Goal: Transaction & Acquisition: Subscribe to service/newsletter

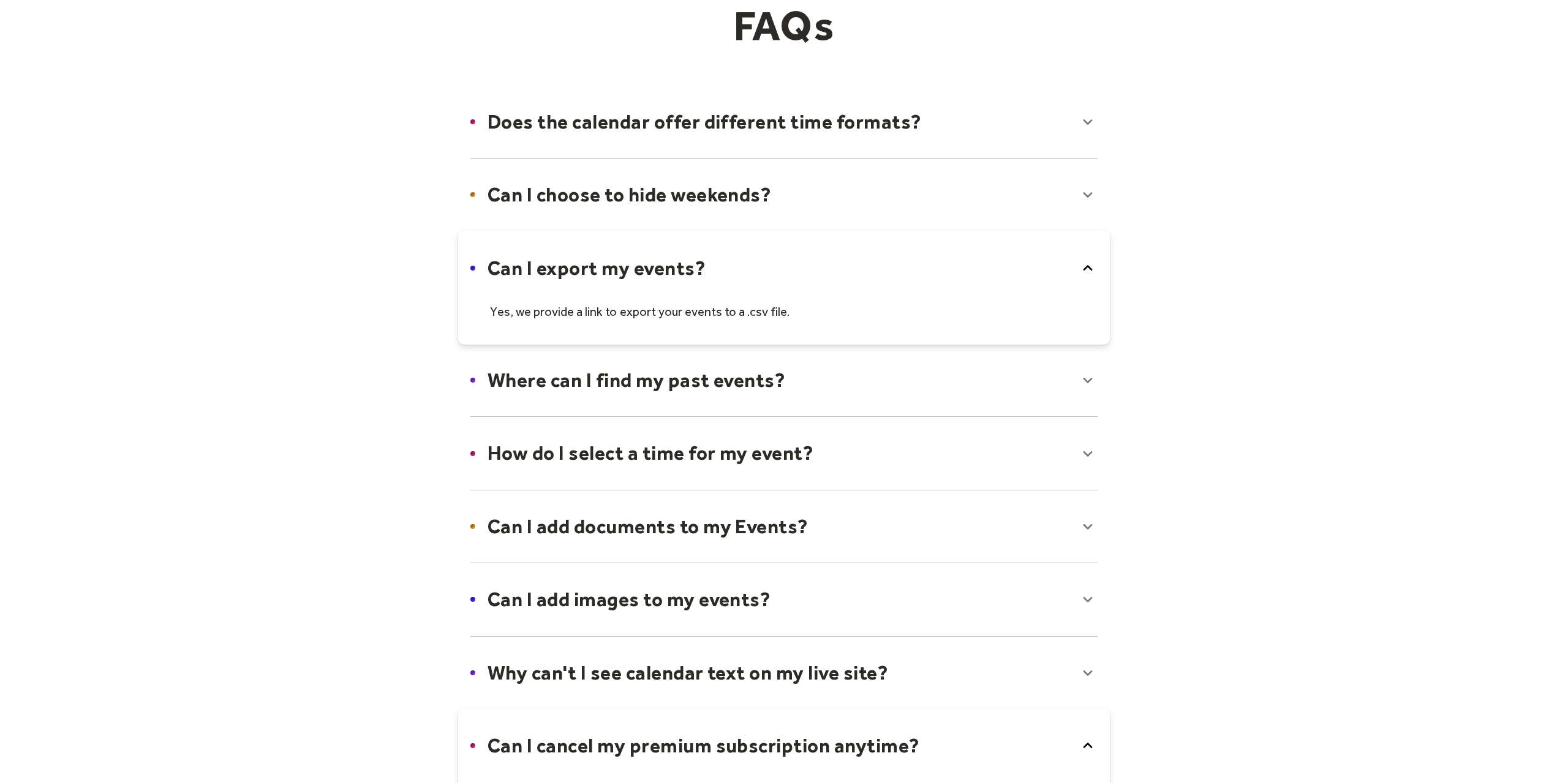
scroll to position [127, 0]
click at [1089, 265] on icon at bounding box center [1087, 269] width 19 height 19
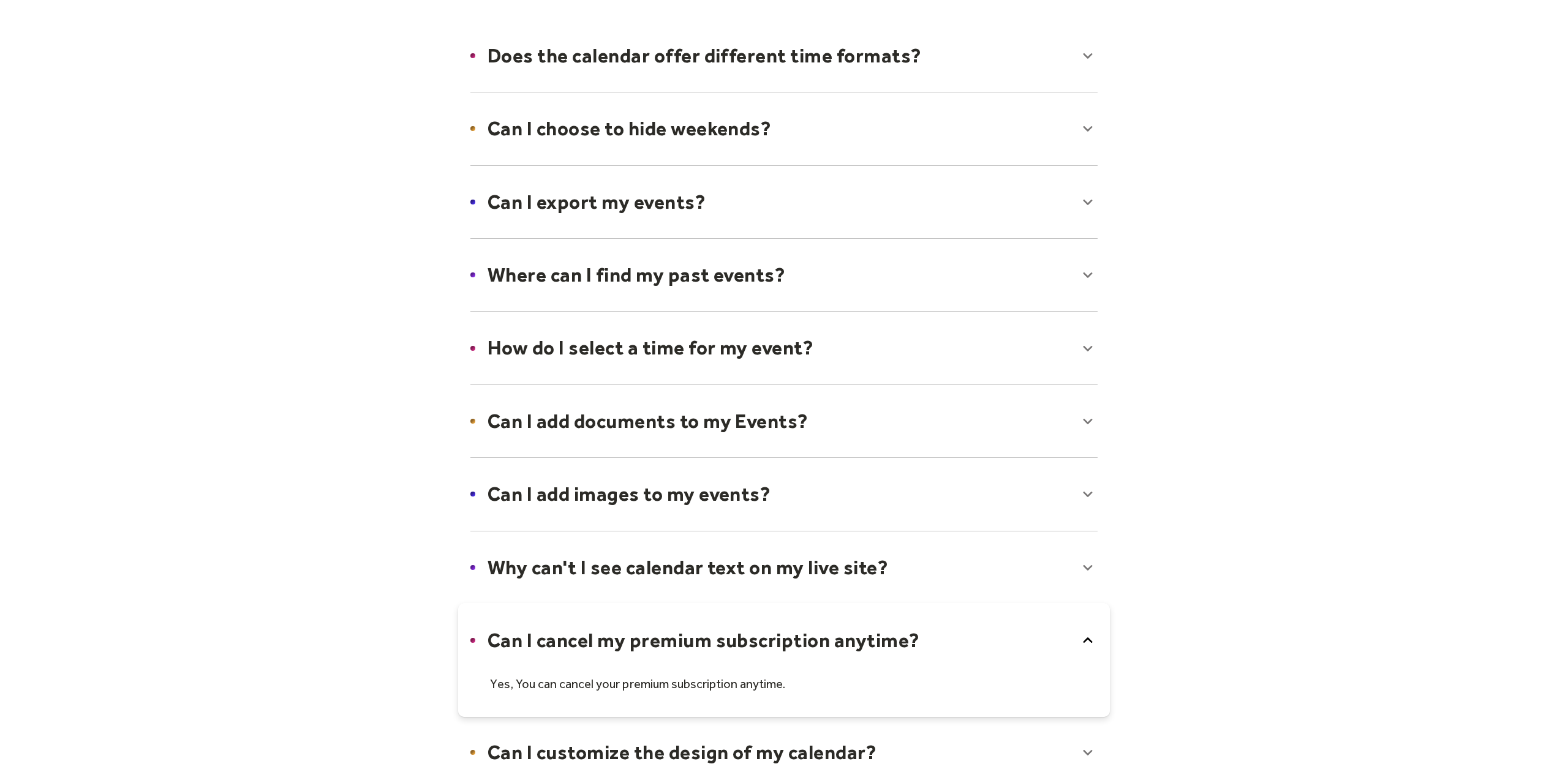
scroll to position [318, 0]
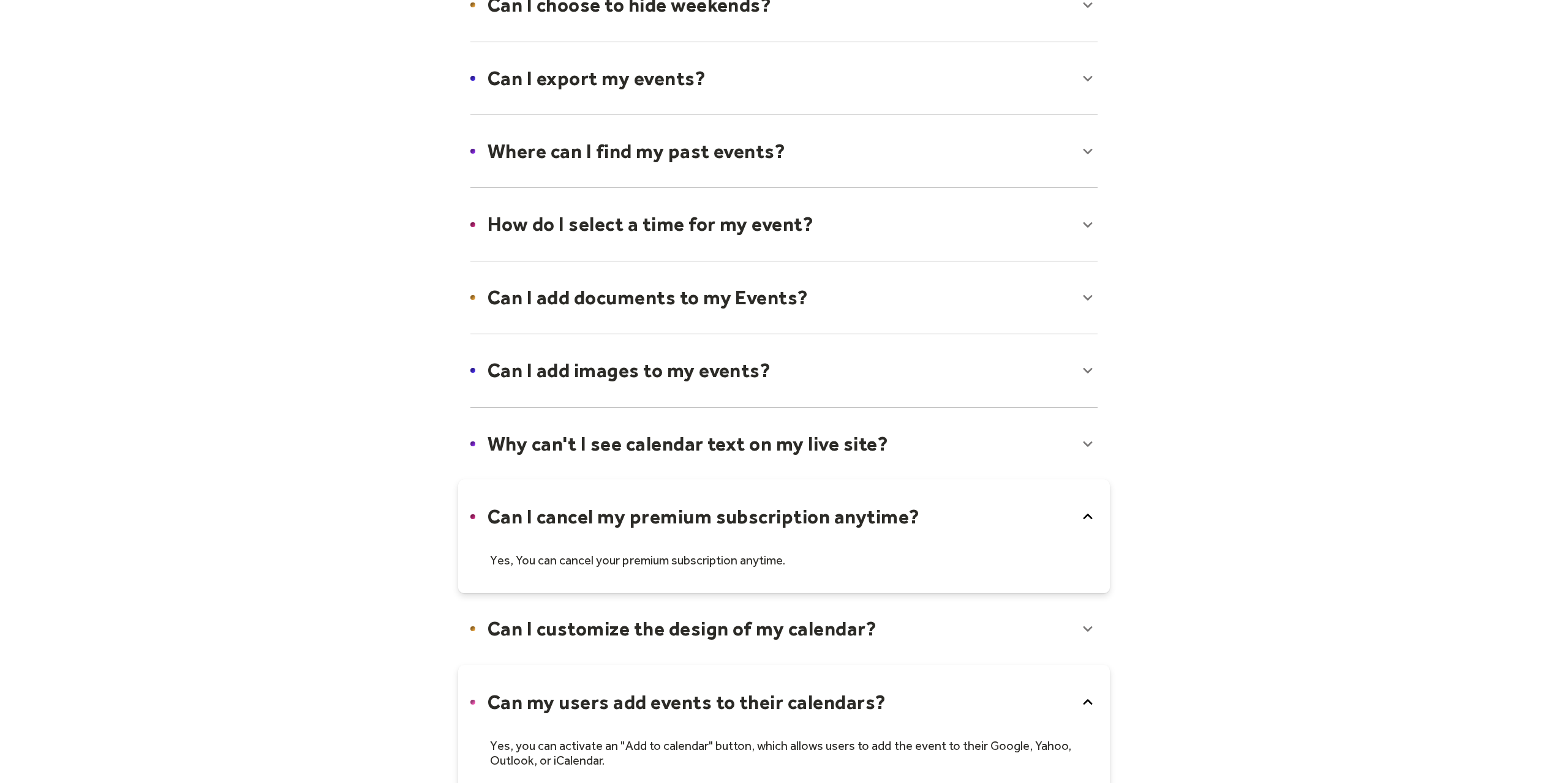
click at [1094, 442] on div at bounding box center [784, 443] width 652 height 75
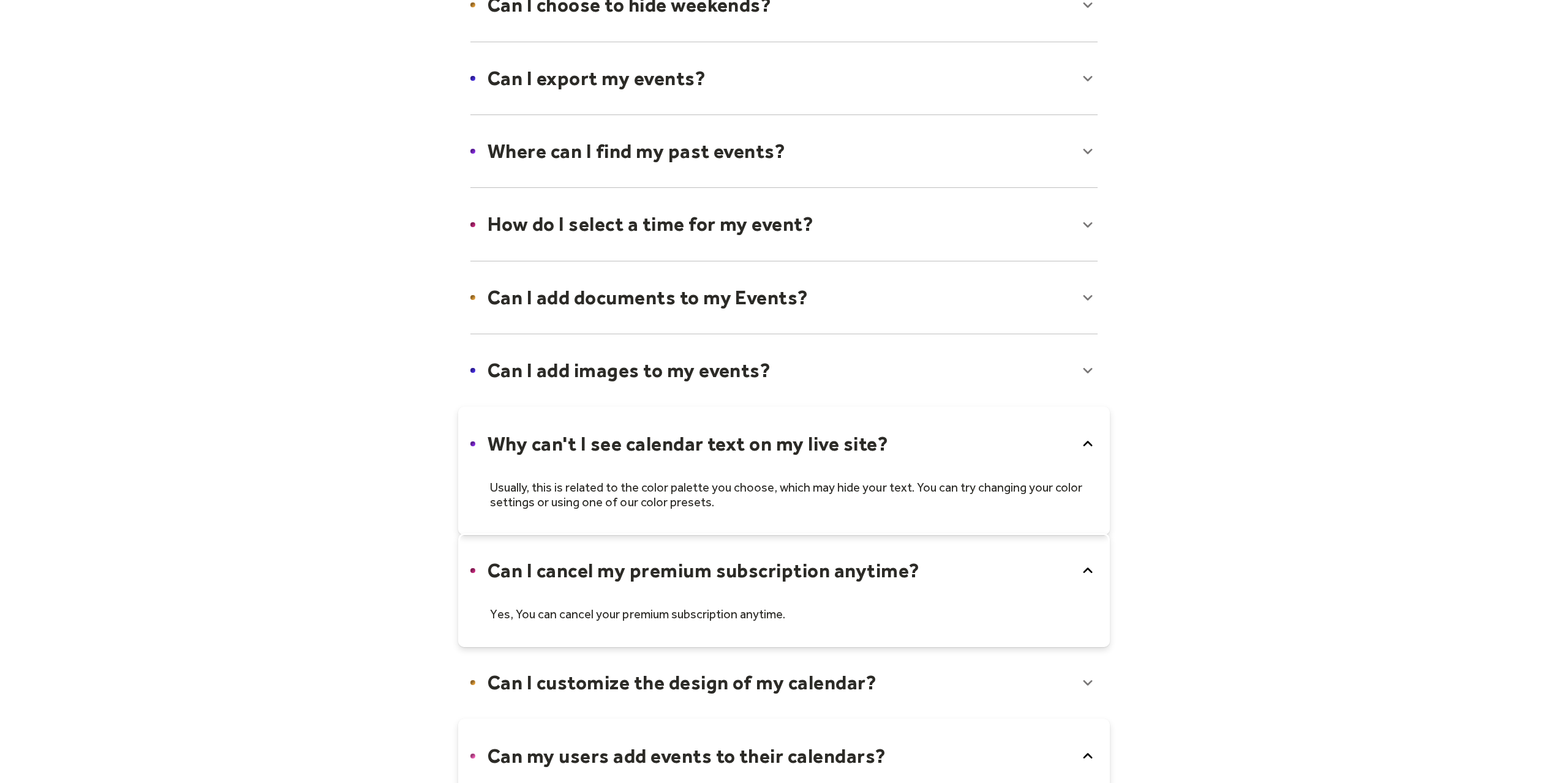
click at [1087, 568] on icon at bounding box center [1088, 570] width 9 height 6
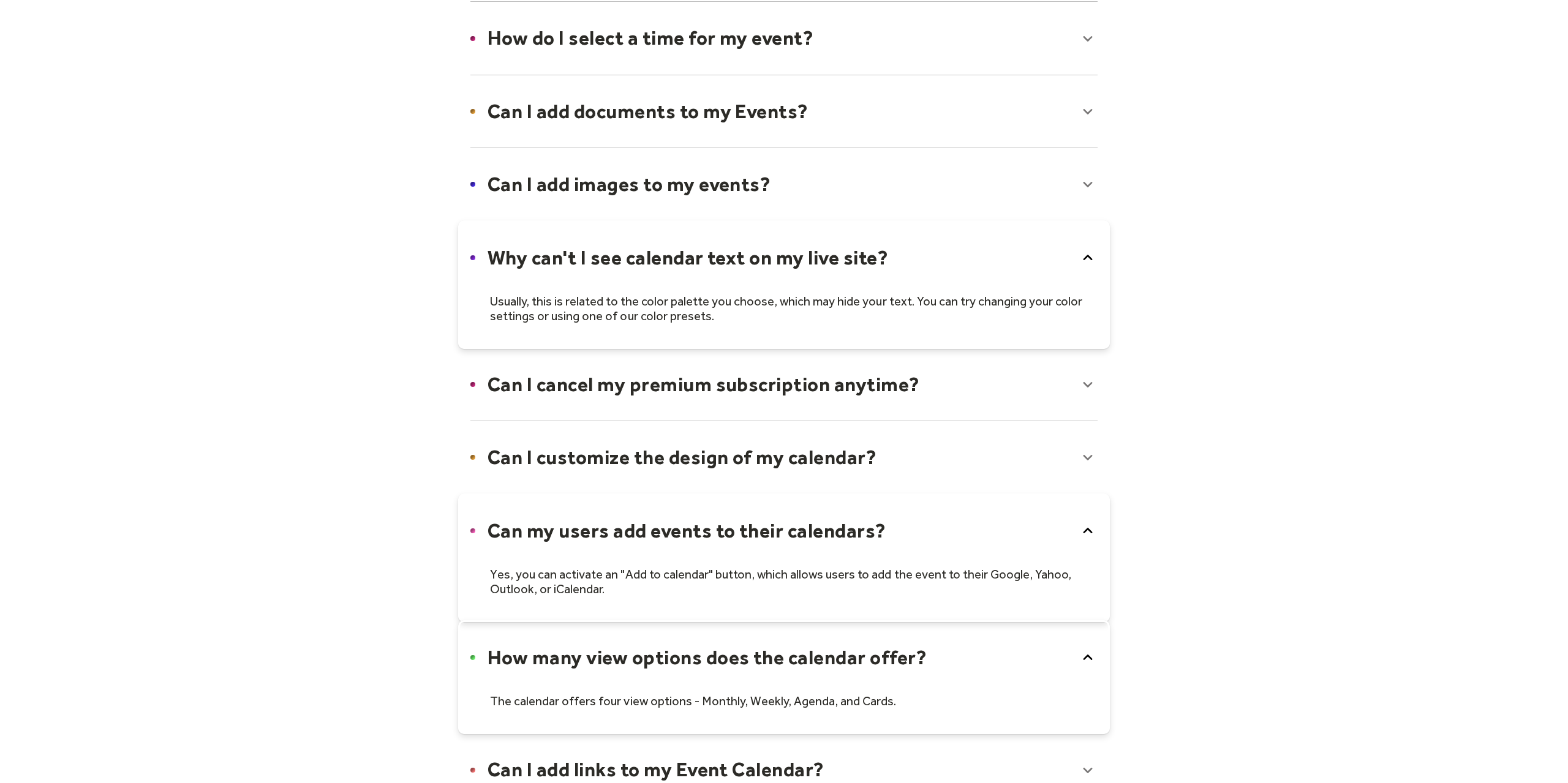
scroll to position [509, 0]
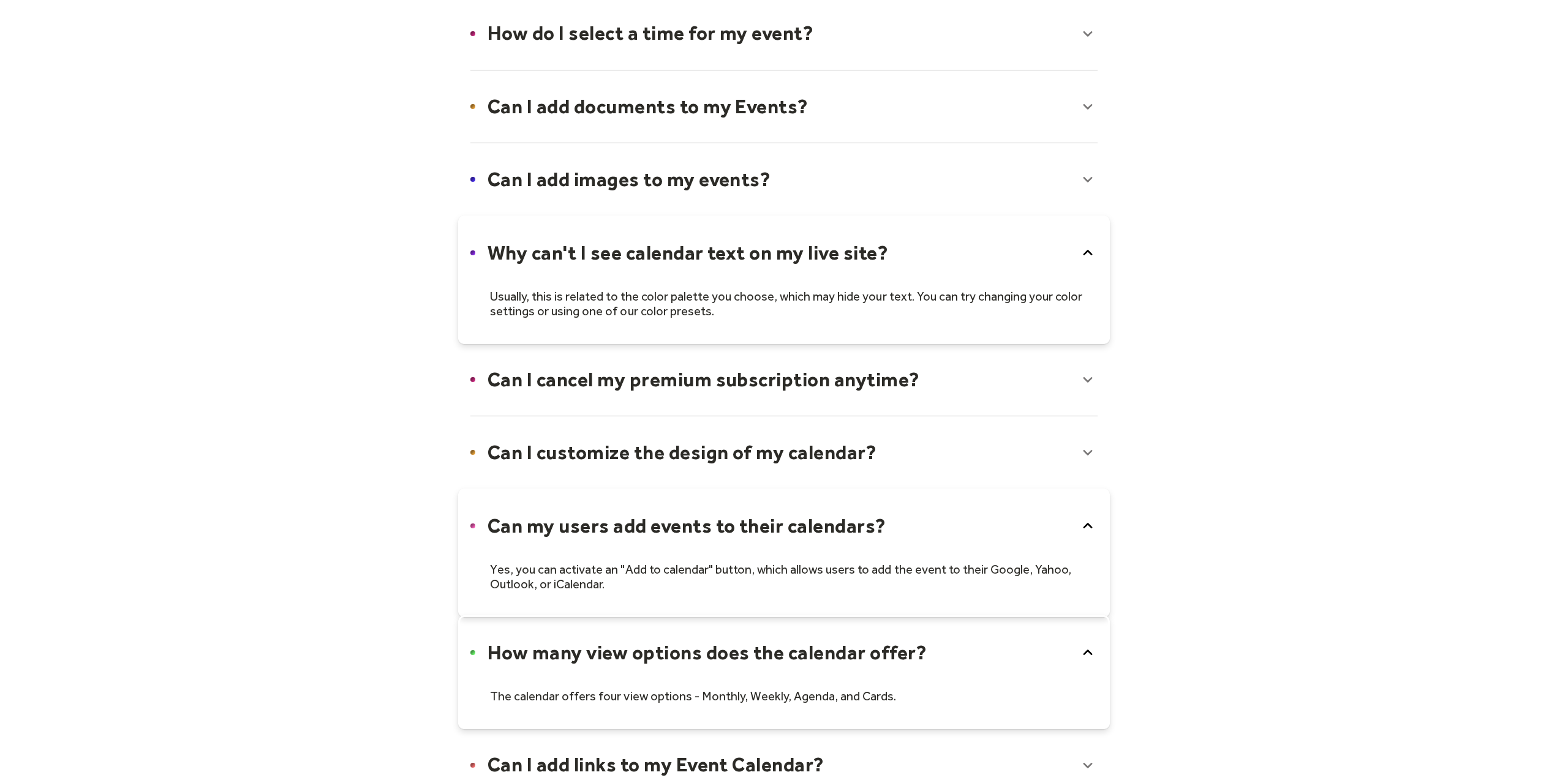
click at [1092, 450] on div at bounding box center [784, 452] width 652 height 75
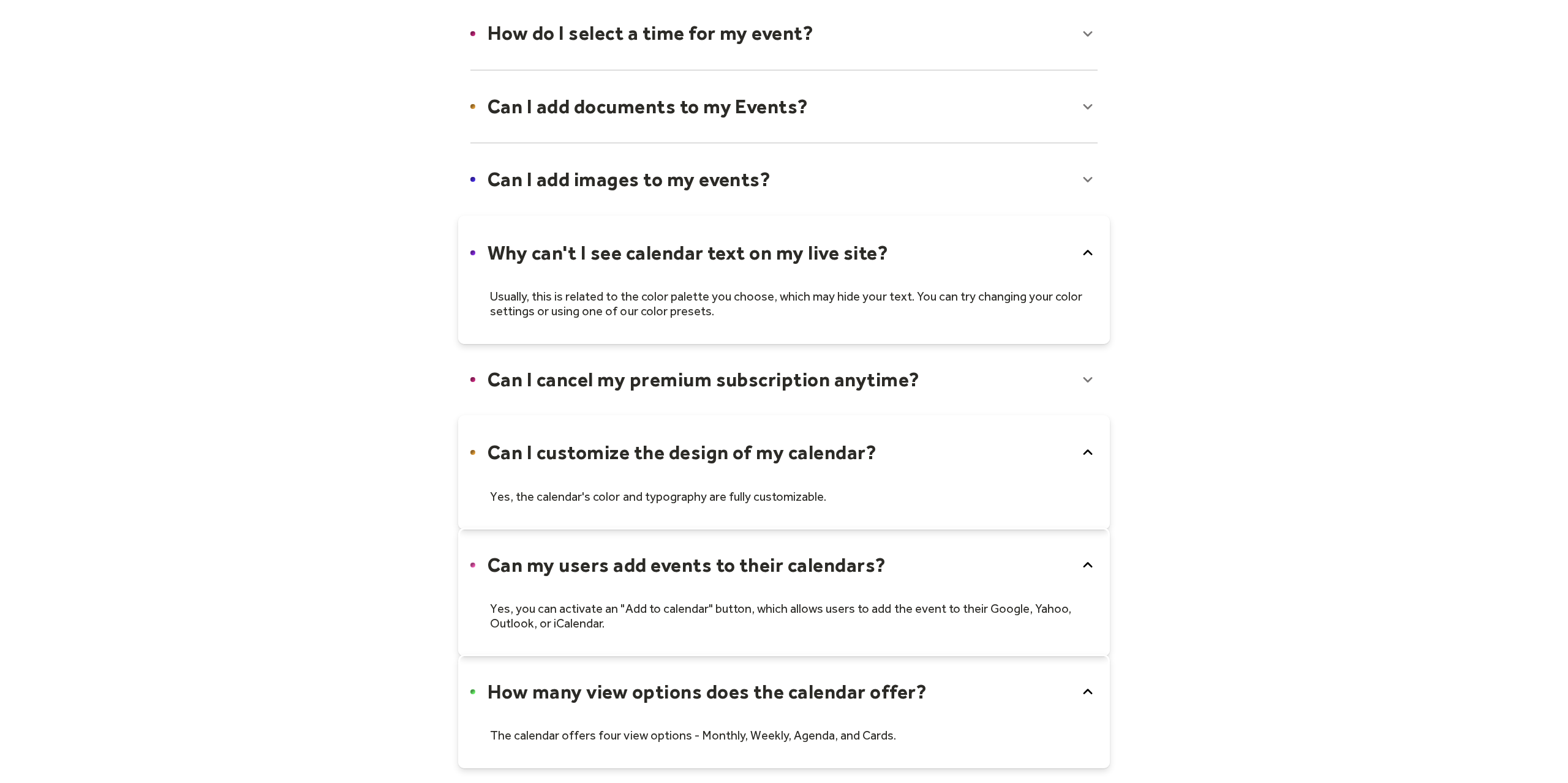
click at [1092, 450] on icon at bounding box center [1087, 452] width 19 height 19
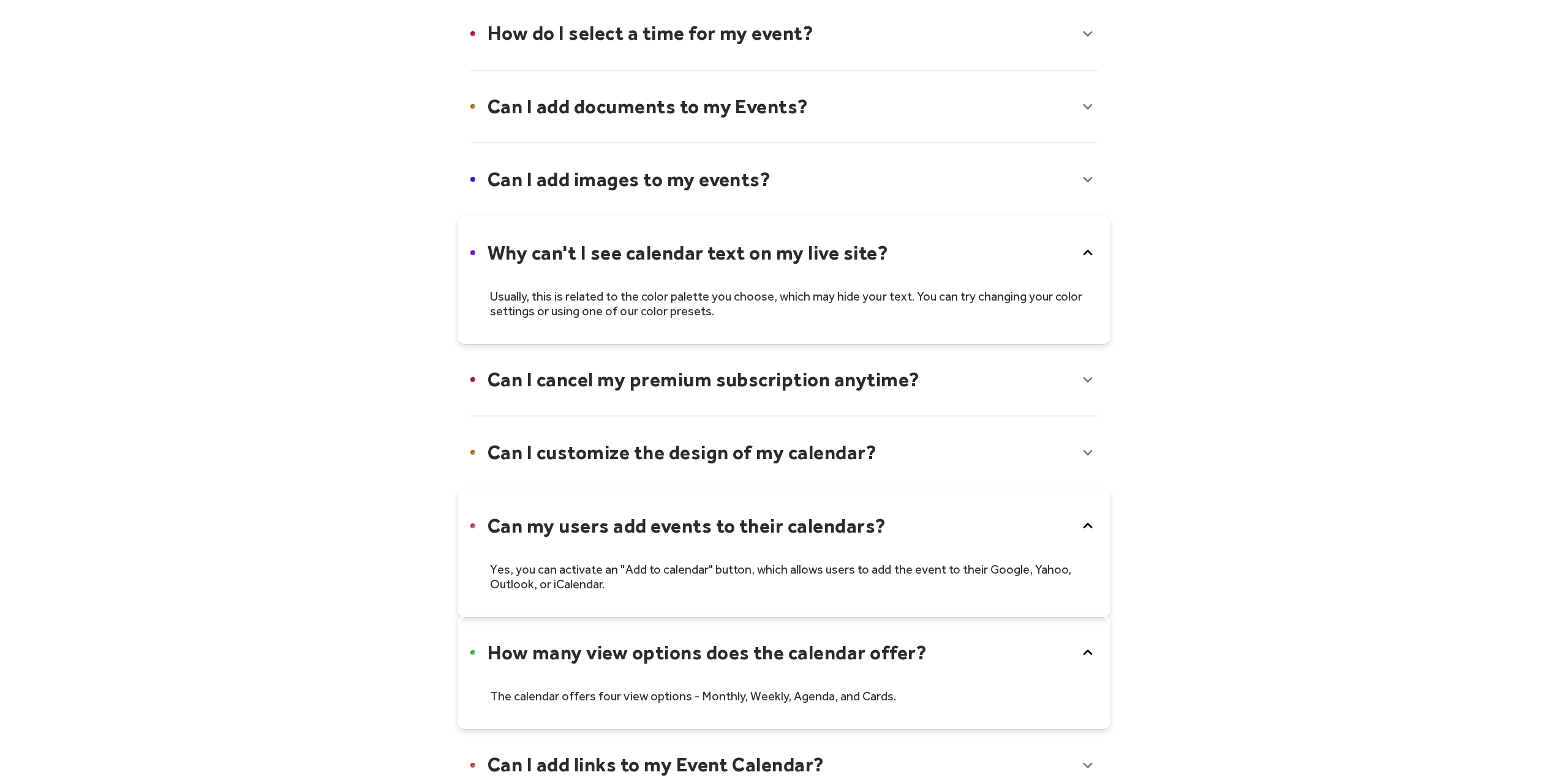
click at [1092, 520] on icon at bounding box center [1087, 526] width 19 height 19
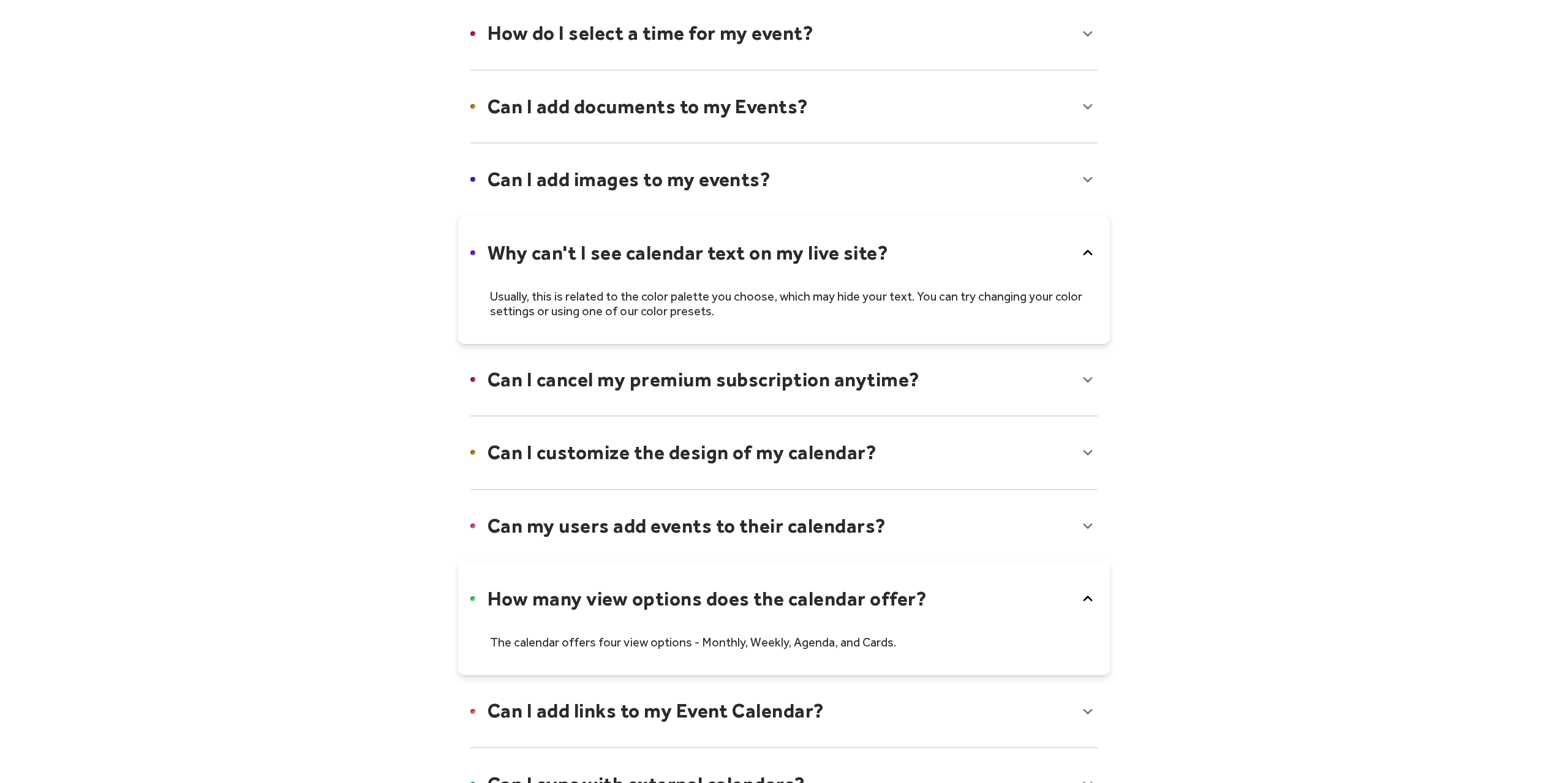
click at [1085, 578] on div at bounding box center [784, 618] width 652 height 114
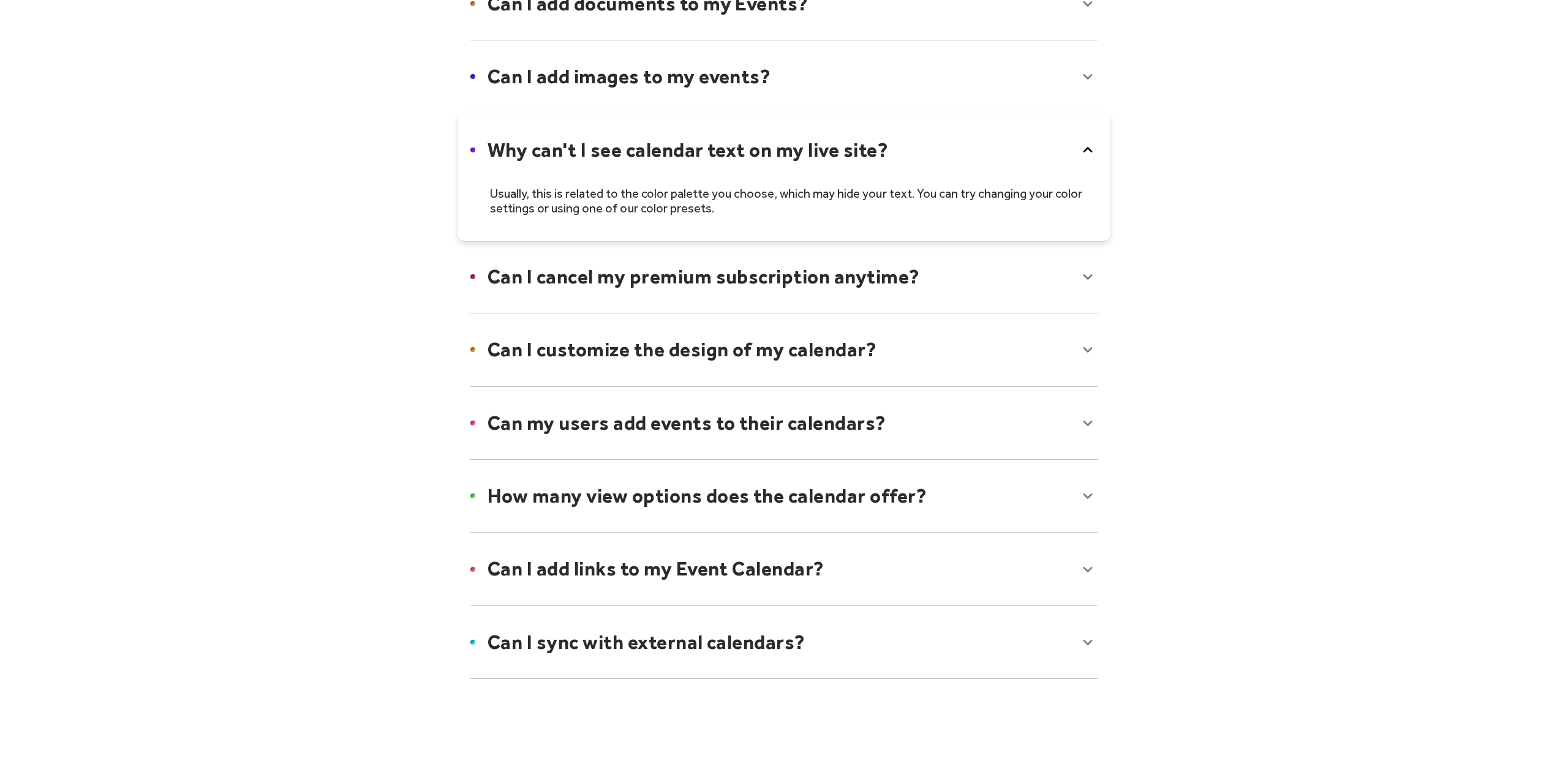
scroll to position [637, 0]
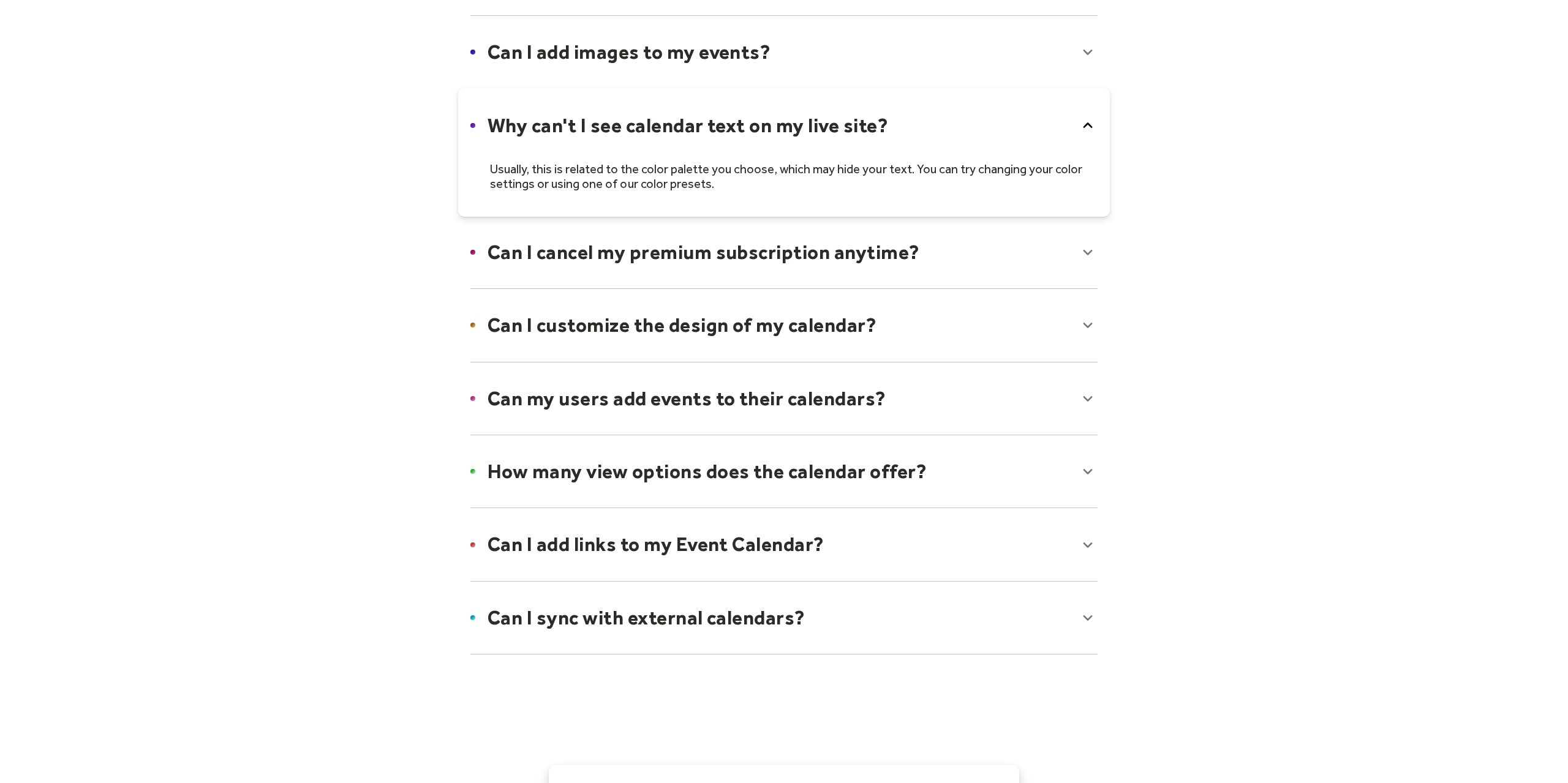
click at [843, 608] on div at bounding box center [784, 618] width 652 height 75
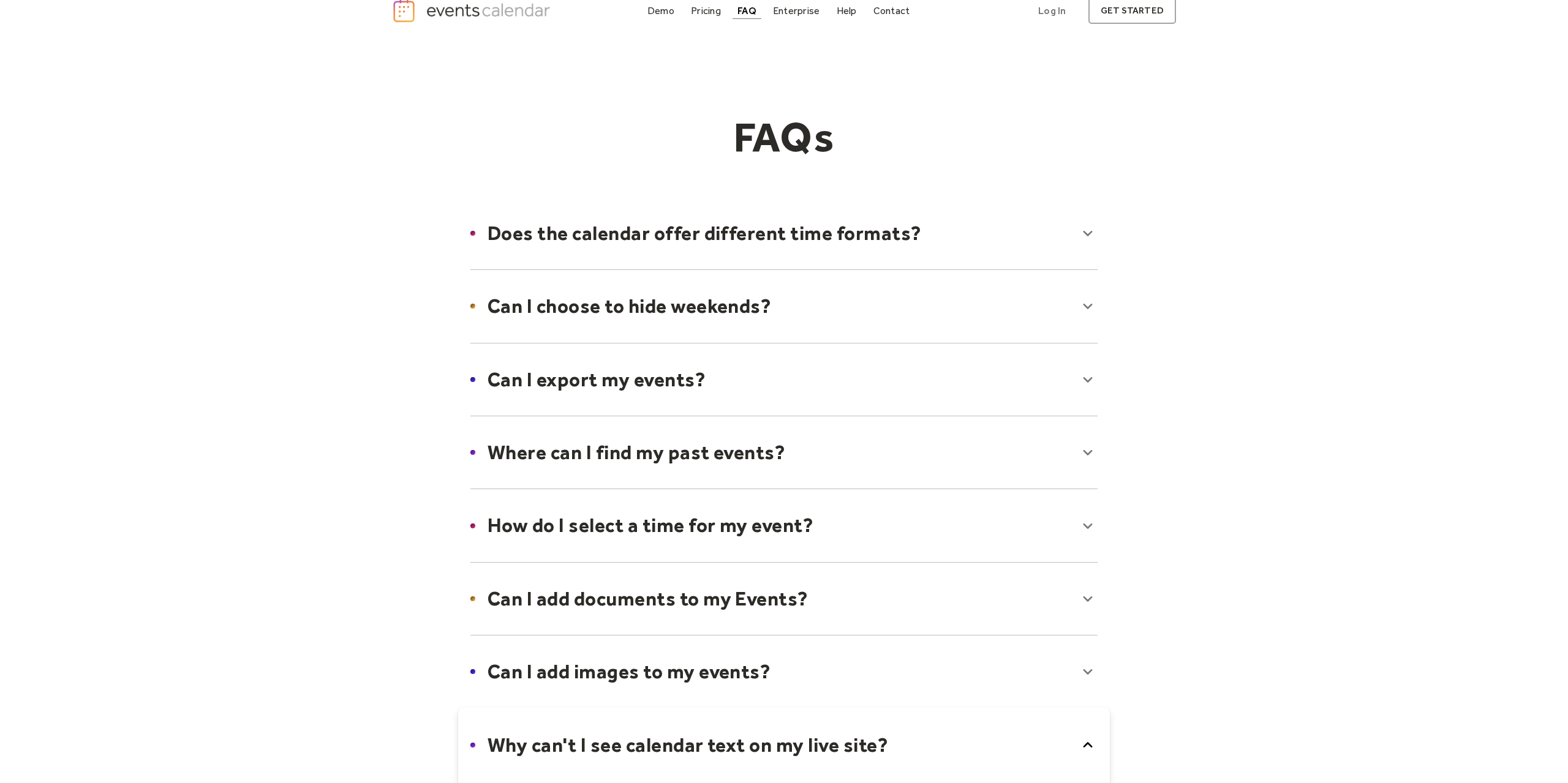
scroll to position [0, 0]
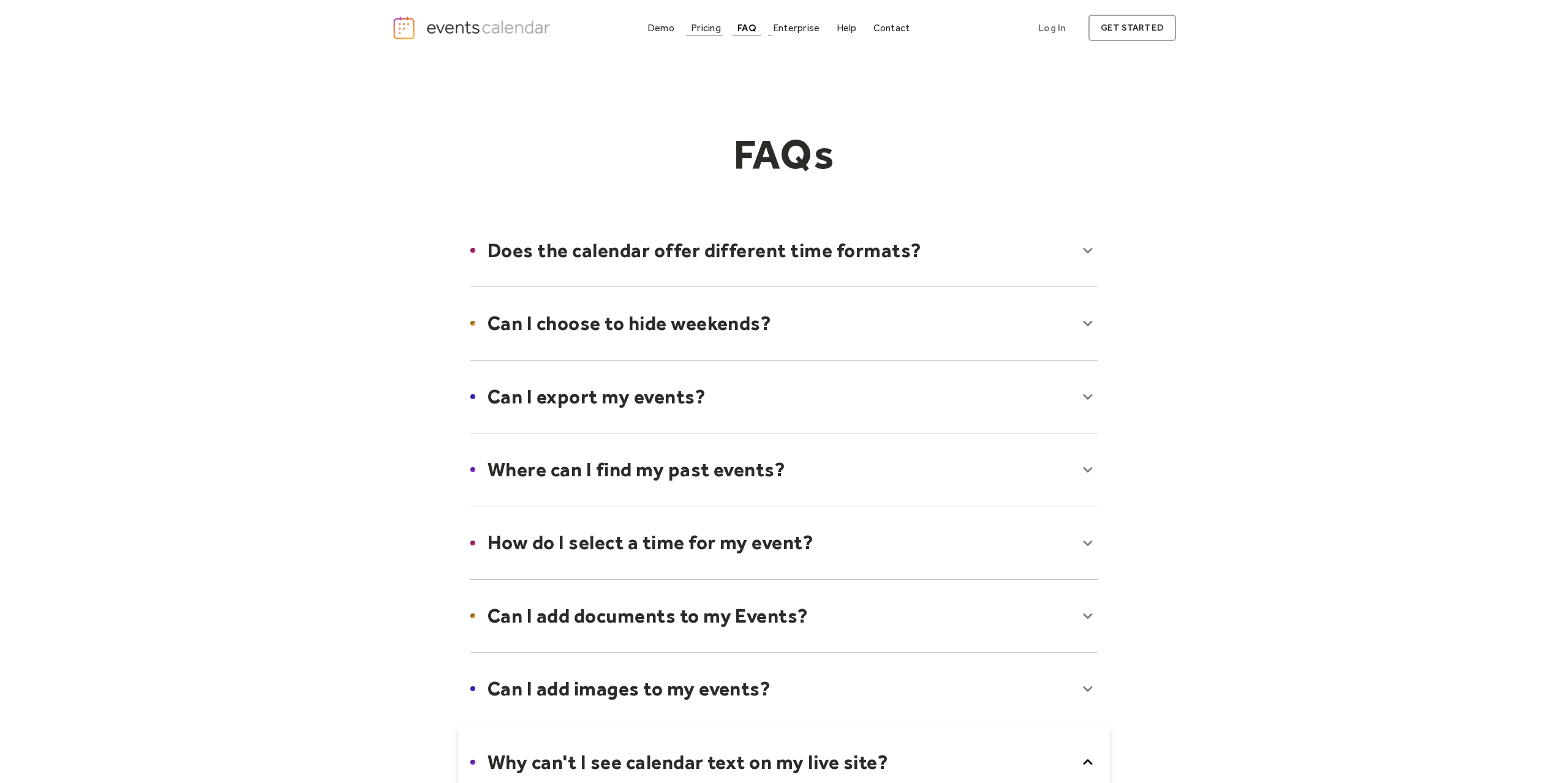
click at [702, 25] on div "Pricing" at bounding box center [706, 28] width 30 height 7
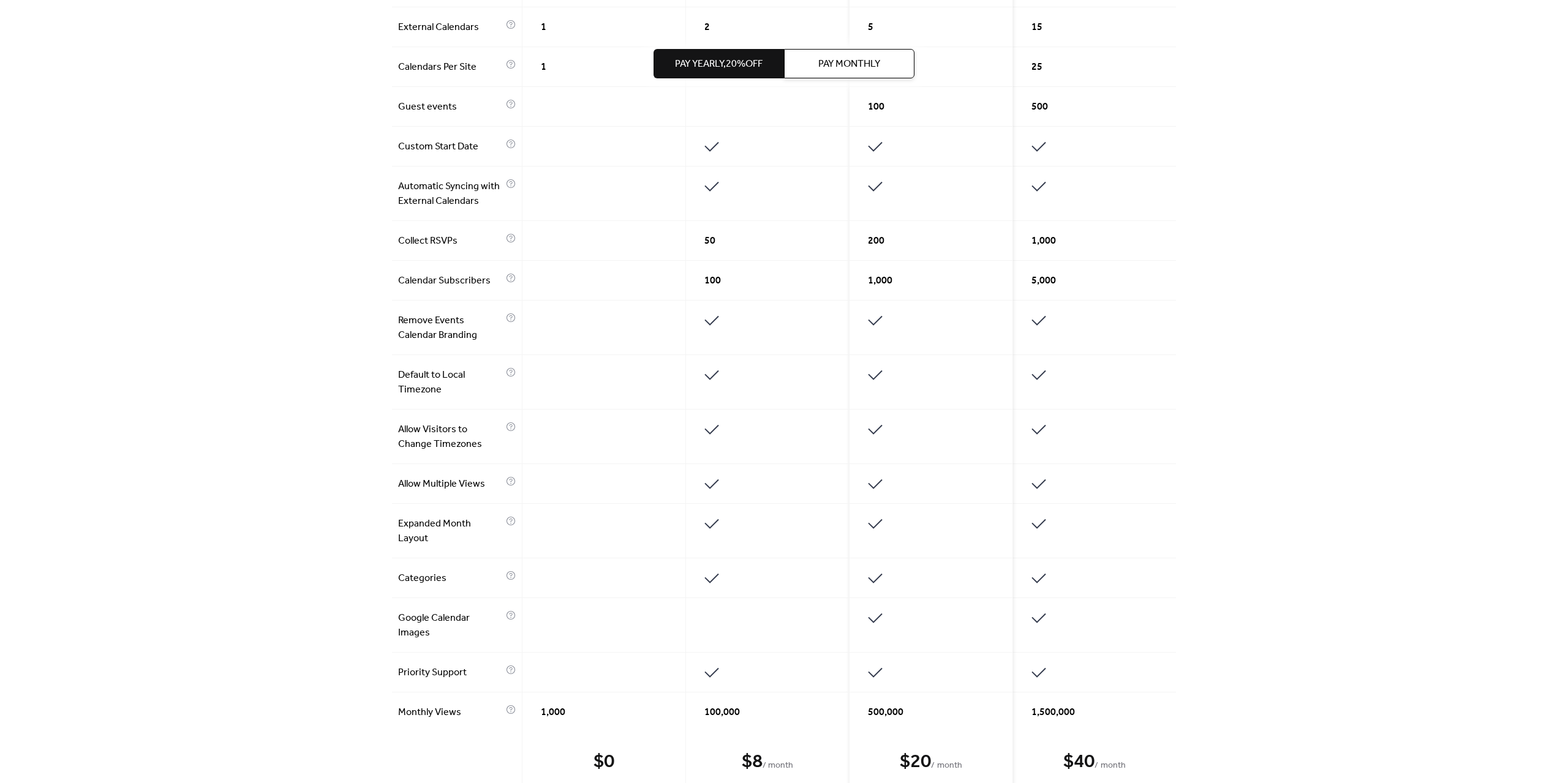
scroll to position [509, 0]
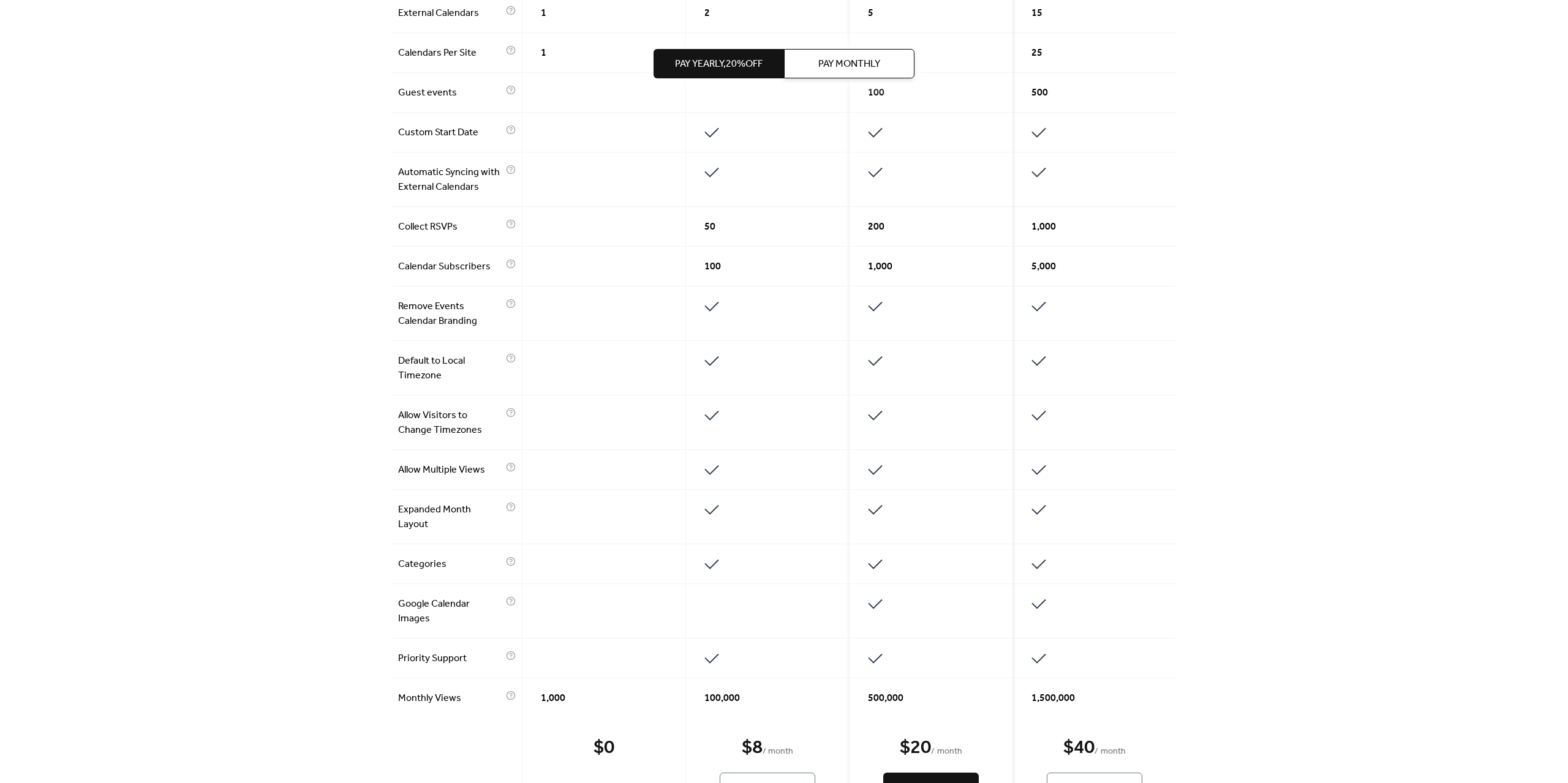
click at [835, 58] on span "Pay Monthly" at bounding box center [849, 64] width 62 height 14
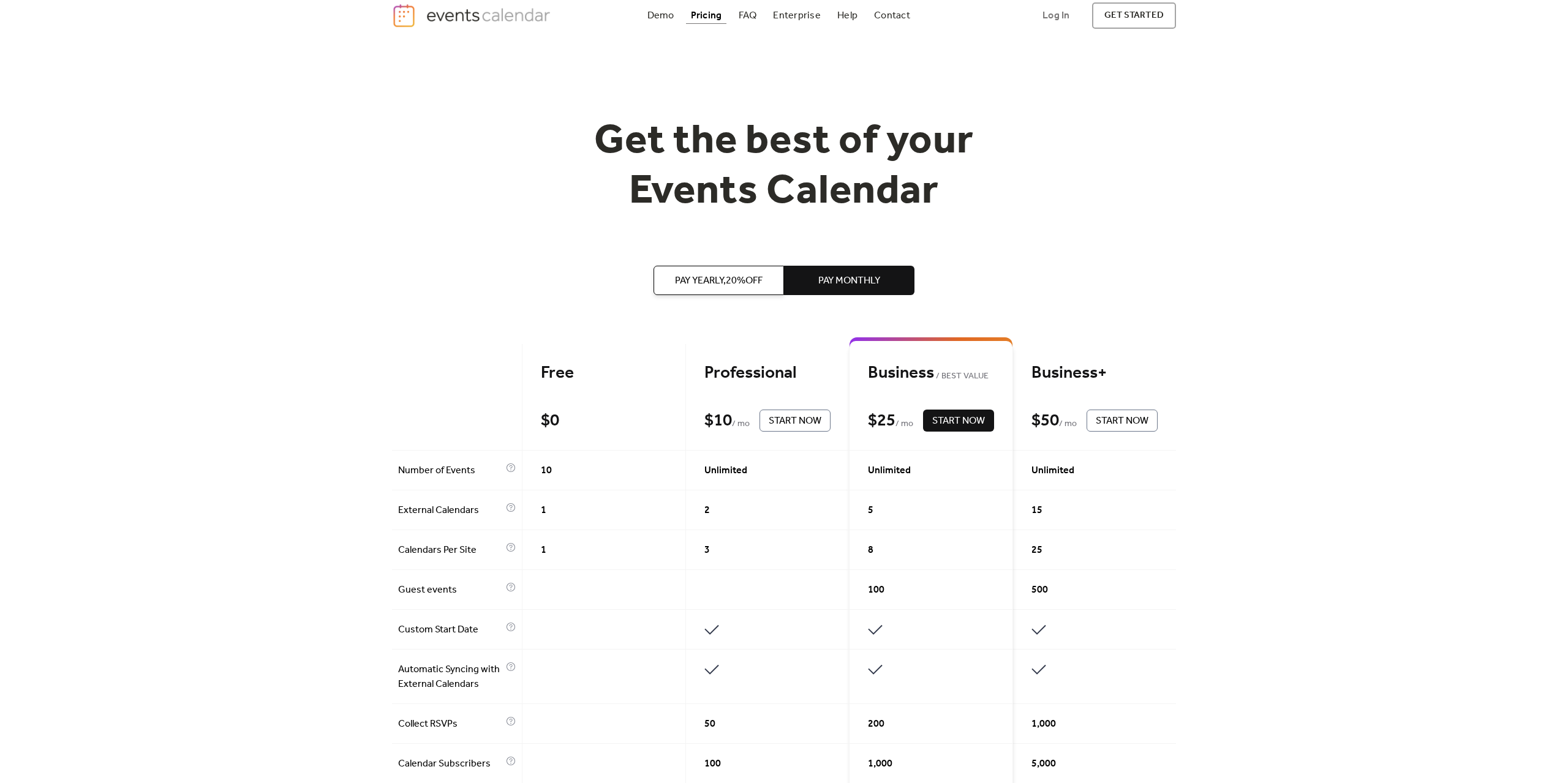
scroll to position [0, 0]
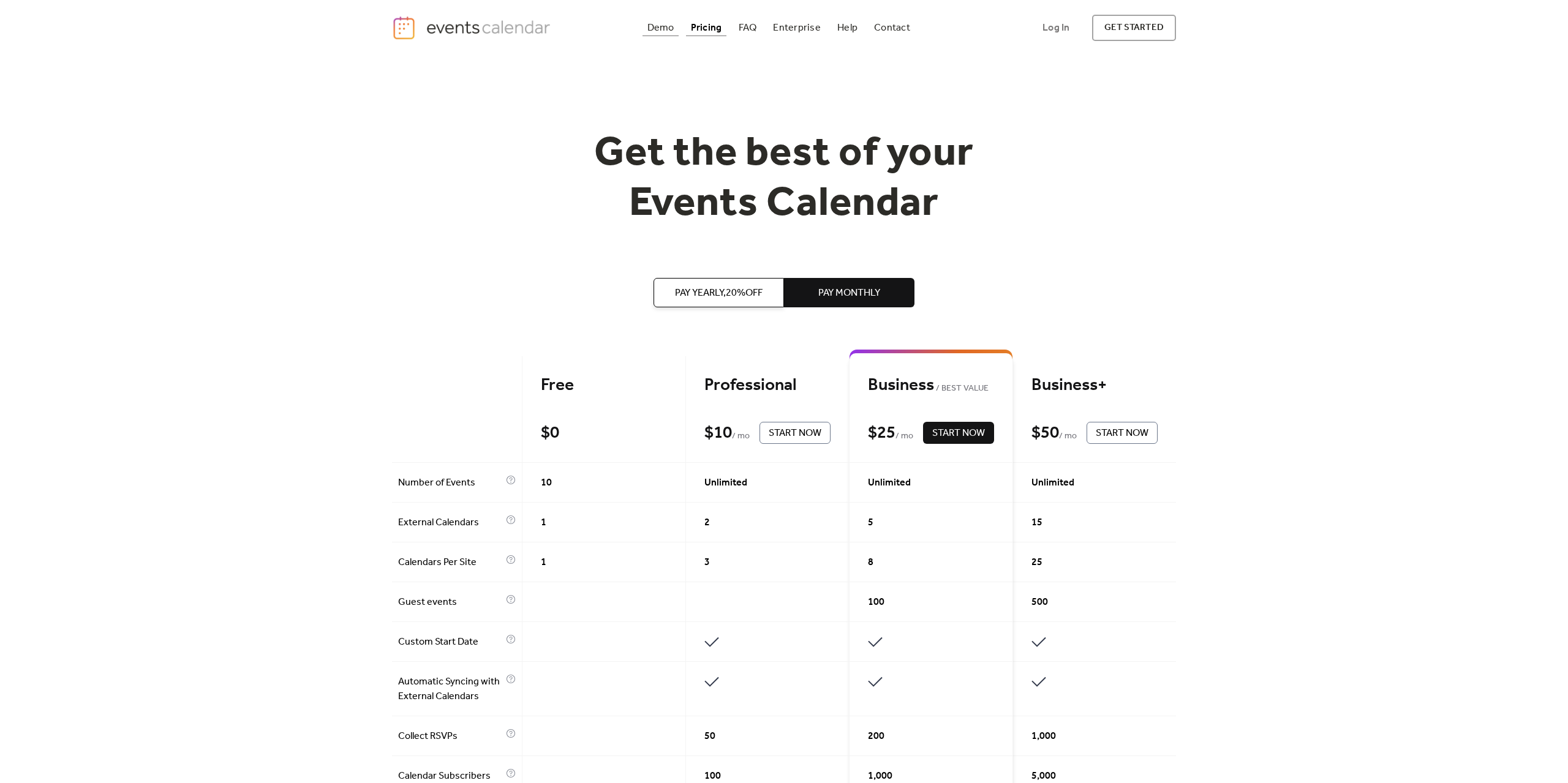
click at [662, 30] on div "Demo" at bounding box center [661, 28] width 27 height 7
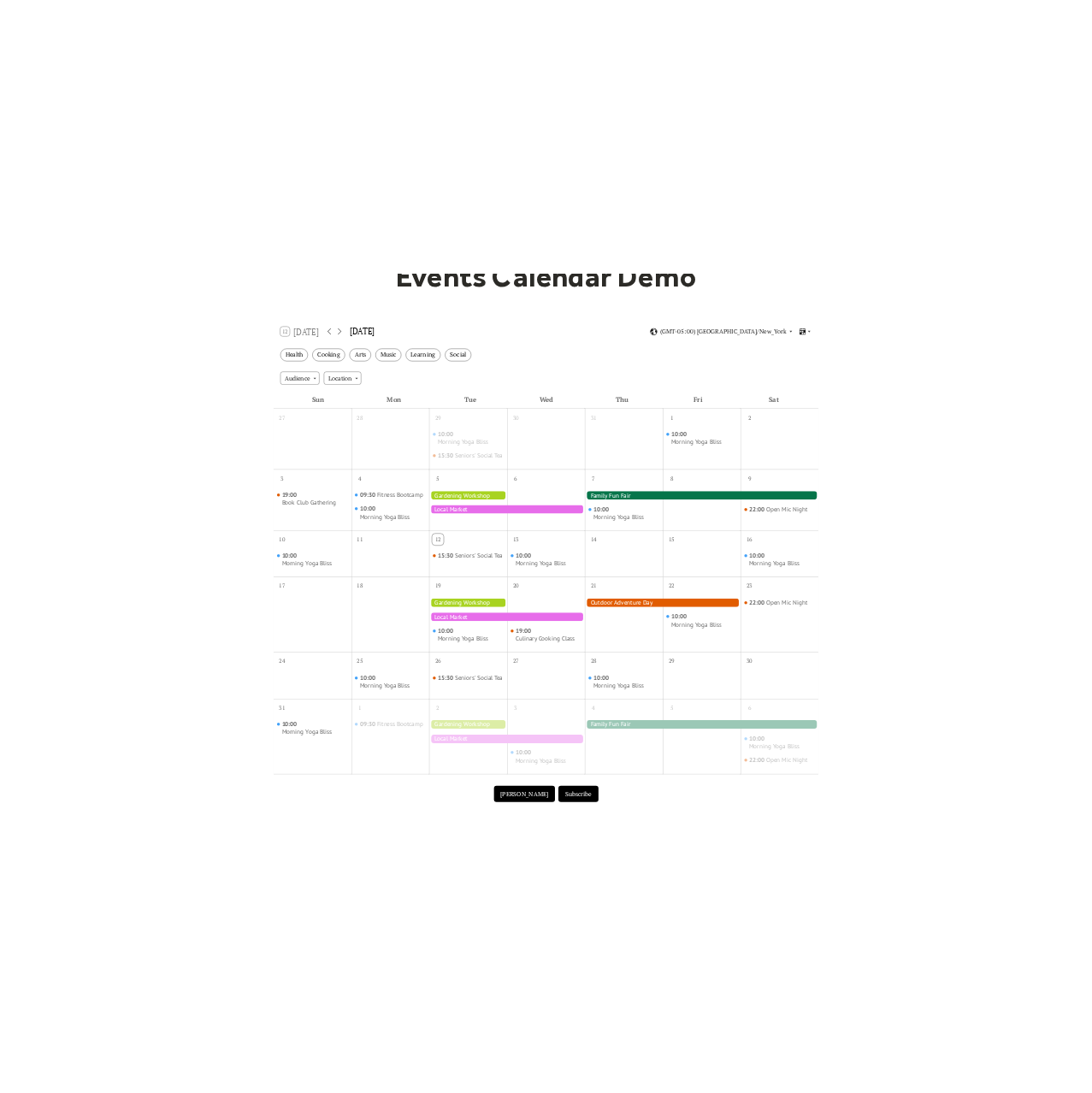
scroll to position [178, 0]
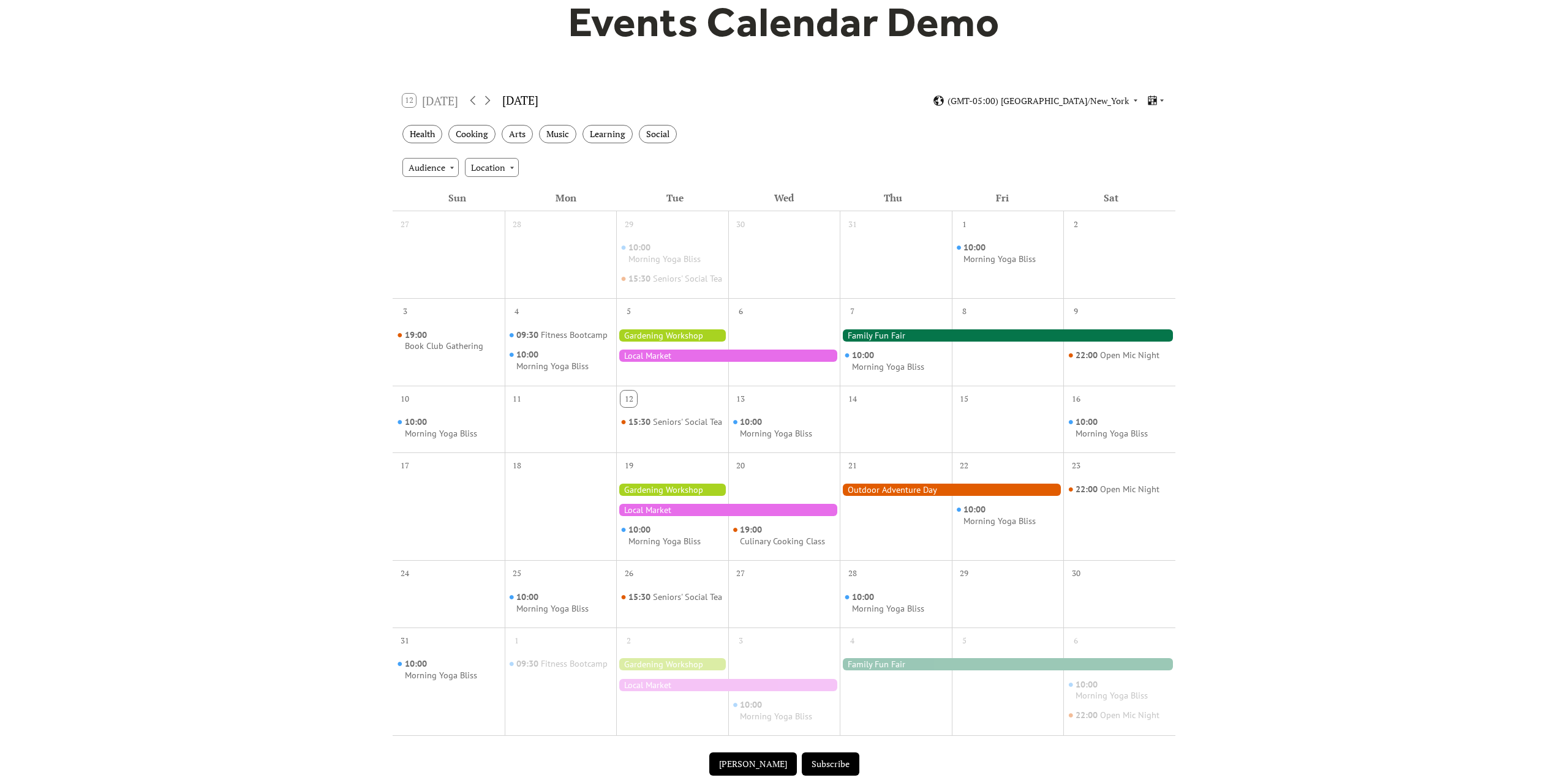
click at [701, 341] on div at bounding box center [672, 336] width 112 height 13
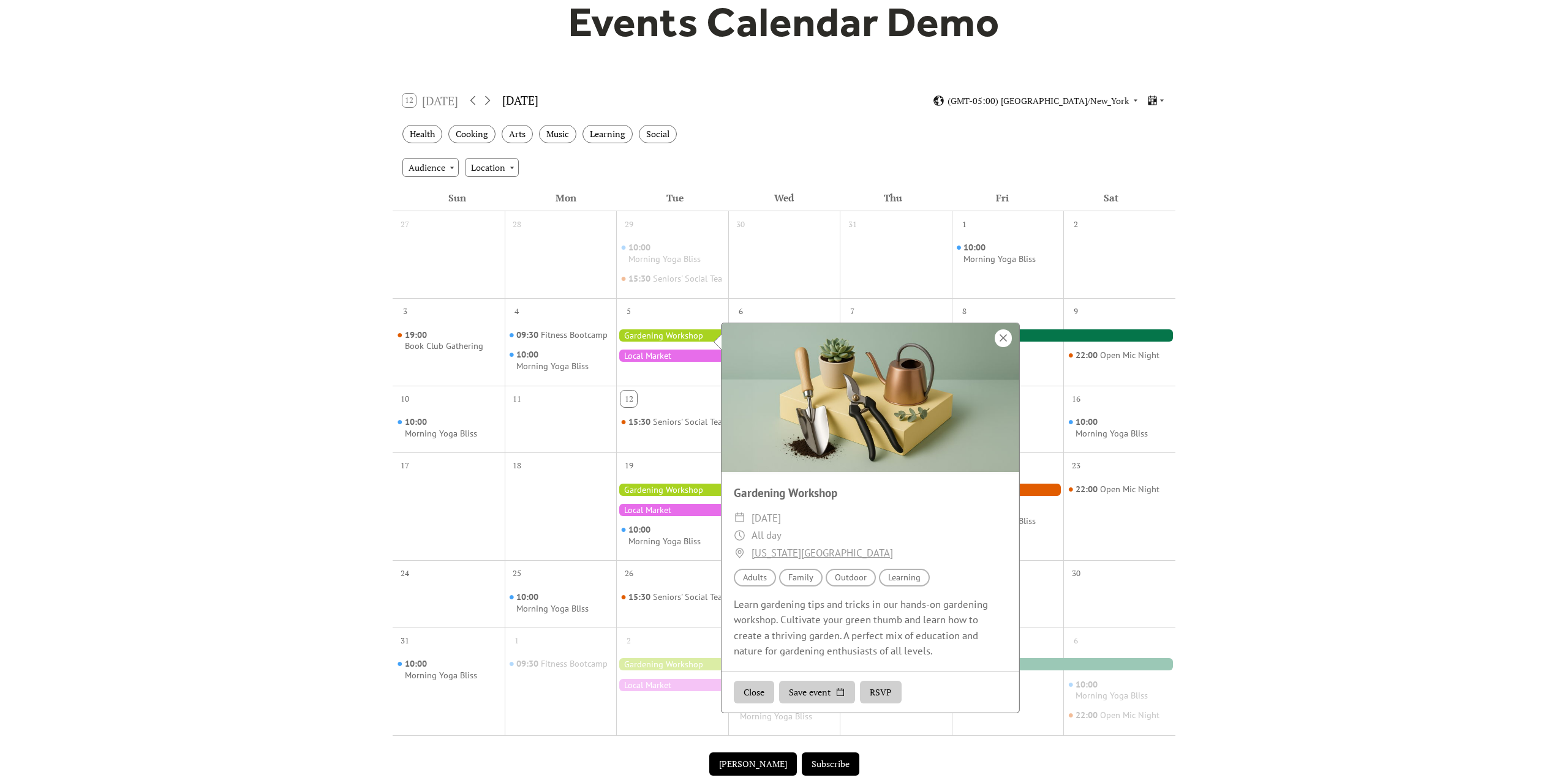
click at [1004, 341] on div at bounding box center [1003, 338] width 17 height 18
